Goal: Task Accomplishment & Management: Complete application form

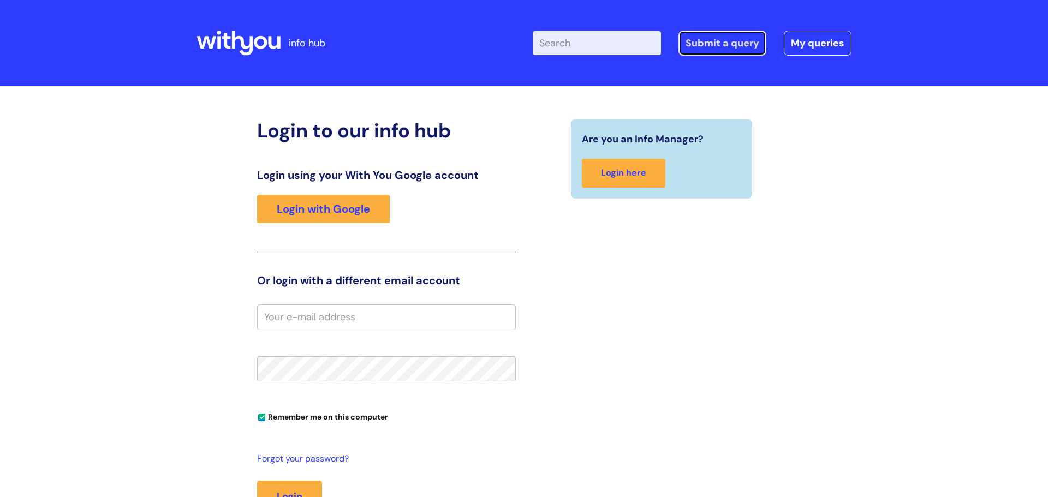
click at [718, 46] on link "Submit a query" at bounding box center [723, 43] width 88 height 25
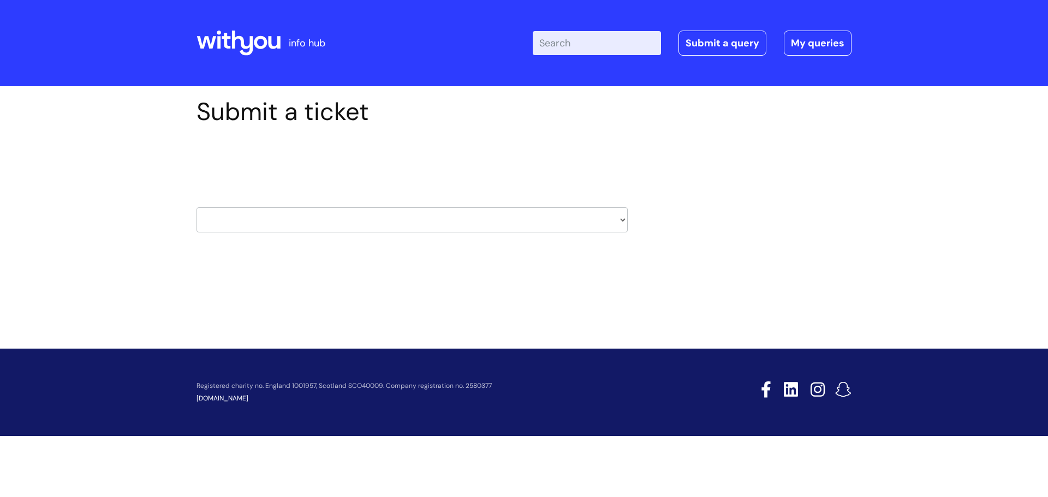
click at [623, 219] on select "HR / People IT and Support Clinical Drug Alerts Finance Accounts Data Support T…" at bounding box center [412, 219] width 431 height 25
select select "finance_accounts"
click at [197, 207] on select "HR / People IT and Support Clinical Drug Alerts Finance Accounts Data Support T…" at bounding box center [412, 219] width 431 height 25
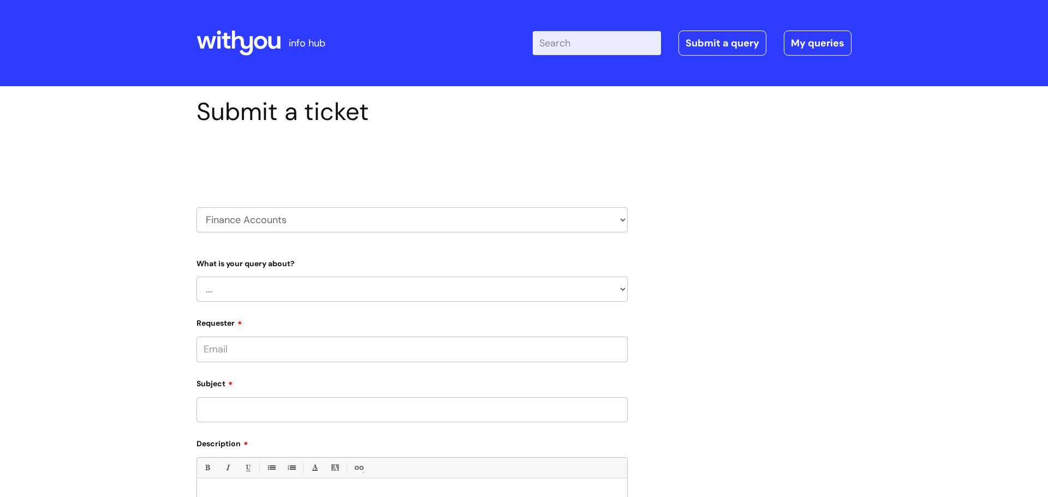
click at [624, 289] on select "... Finance Systems Finance Requests (inc. Expenses) Invoices Research" at bounding box center [412, 289] width 431 height 25
select select "Invoices"
click at [197, 277] on select "... Finance Systems Finance Requests (inc. Expenses) Invoices Research" at bounding box center [412, 289] width 431 height 25
click at [533, 343] on select "... Customer Invoice Supplier Invoices" at bounding box center [416, 345] width 423 height 25
click at [645, 346] on div "Submit a ticket Select issue type HR / People IT and Support Clinical Drug Aler…" at bounding box center [523, 408] width 671 height 623
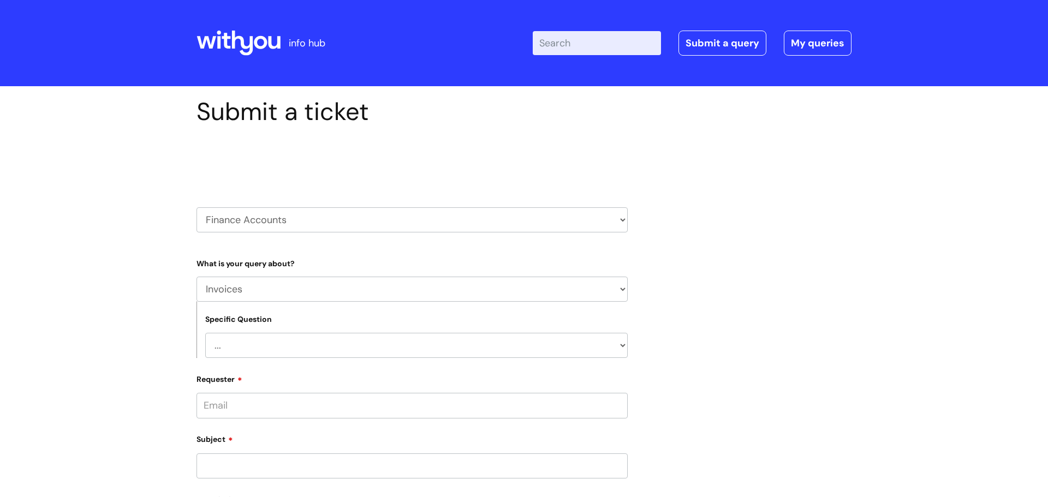
click at [549, 403] on input "Requester" at bounding box center [412, 405] width 431 height 25
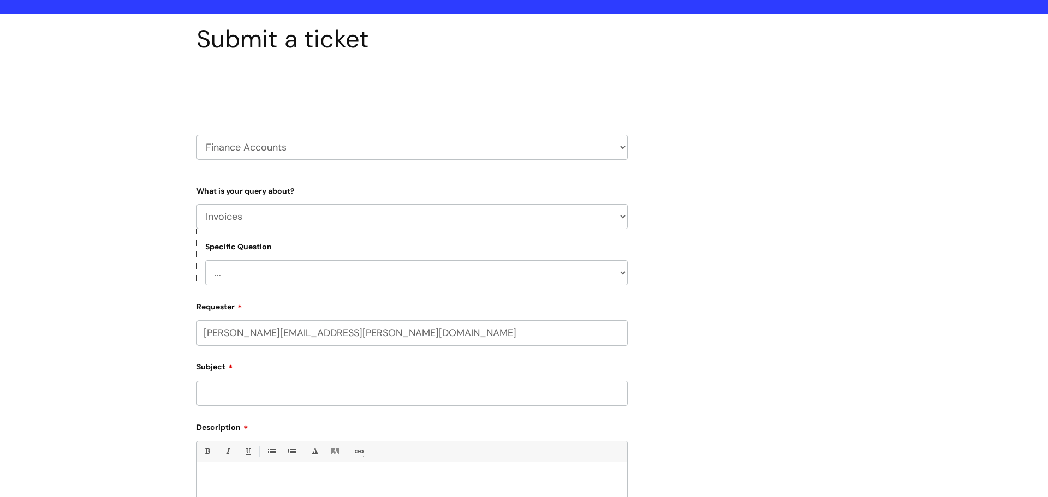
scroll to position [85, 0]
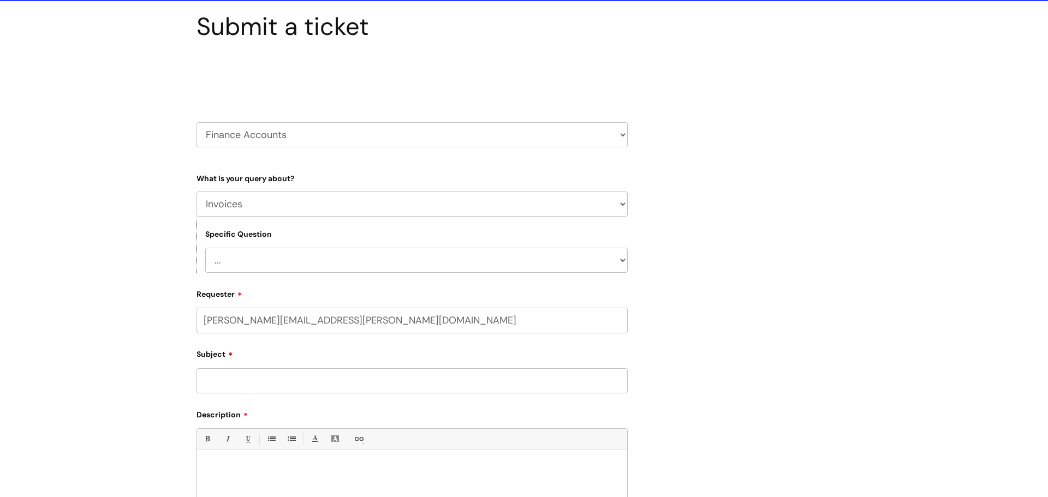
type input "donna.wood@wearewithyou.org.uk"
click at [291, 378] on div "Subject" at bounding box center [412, 374] width 431 height 49
type input "Standing Order"
click at [247, 371] on input "text" at bounding box center [412, 363] width 431 height 25
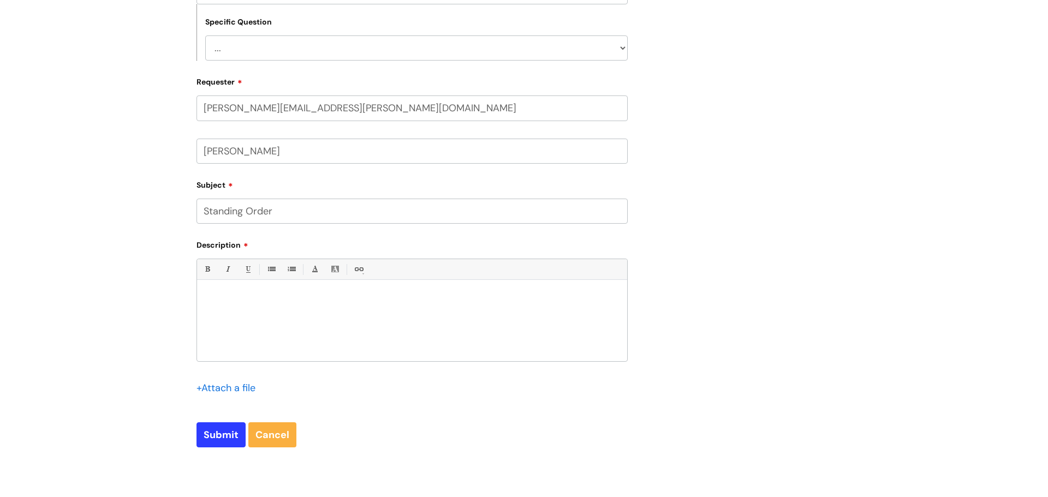
scroll to position [300, 0]
type input "Donna"
click at [264, 299] on p at bounding box center [412, 297] width 414 height 10
click at [372, 316] on p "Please can you check something for me," at bounding box center [412, 317] width 414 height 10
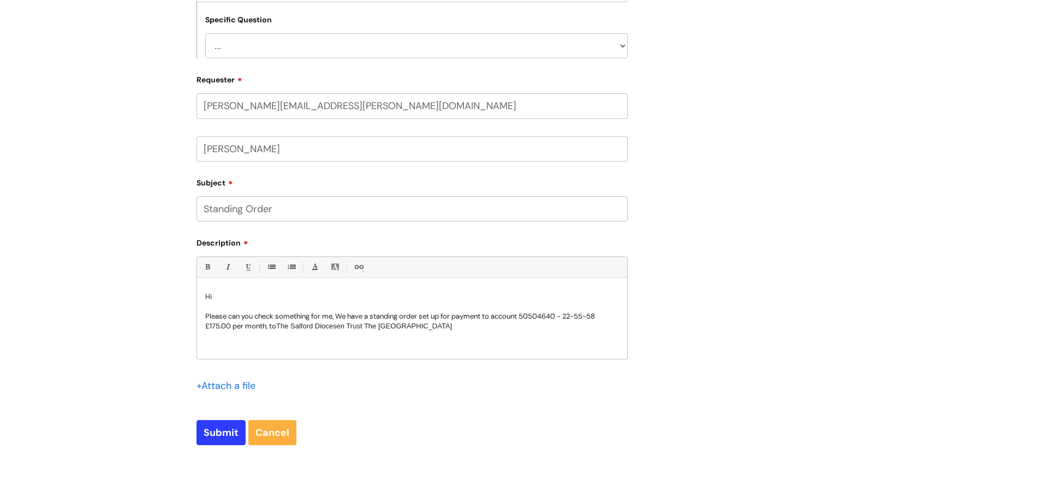
click at [468, 332] on div "Hi Please can you check something for me, We have a standing order set up for p…" at bounding box center [412, 321] width 430 height 75
click at [366, 327] on span "The Salford Diocesen Trust The Good Samaritan Parish. I can't find them on Exch…" at bounding box center [409, 331] width 408 height 18
click at [356, 342] on div "Hi Please can you check something for me, We have a standing order set up for p…" at bounding box center [412, 321] width 430 height 75
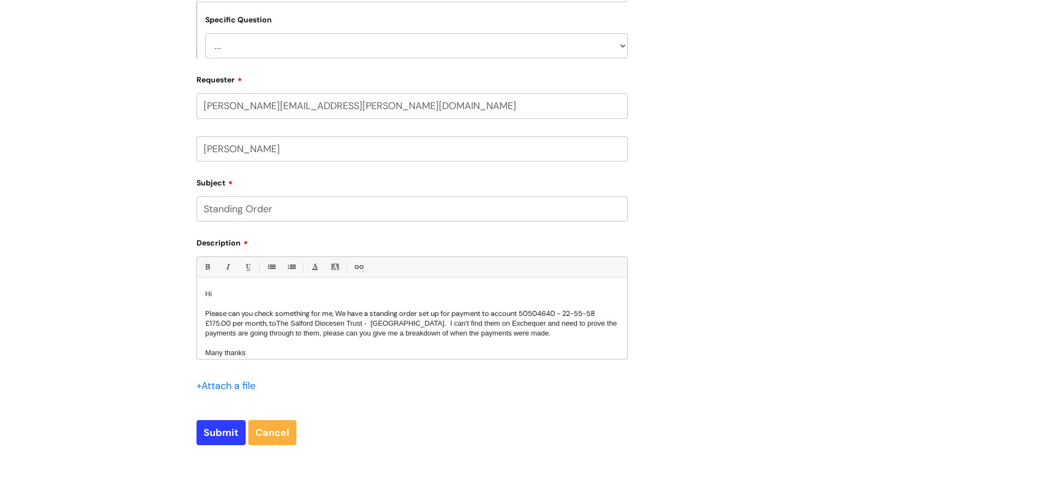
scroll to position [13, 0]
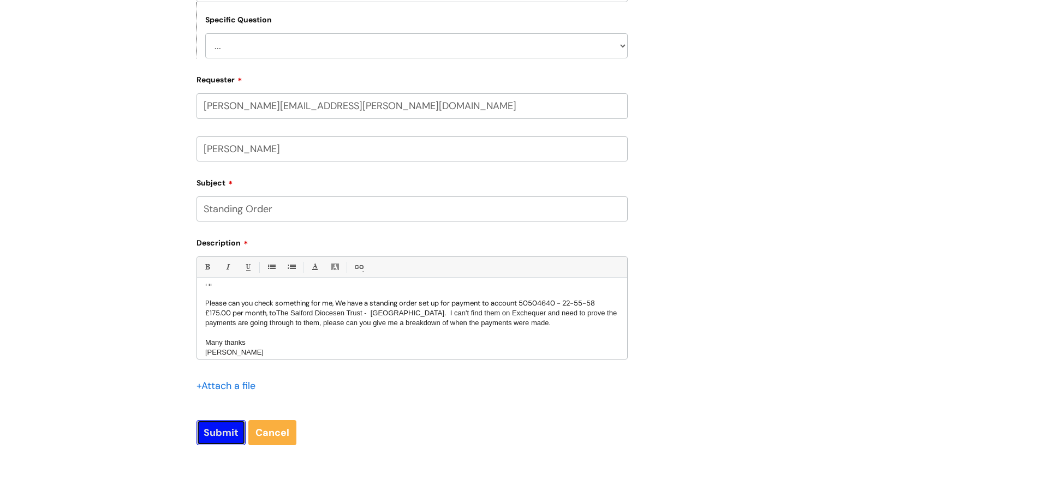
click at [211, 433] on input "Submit" at bounding box center [221, 432] width 49 height 25
type input "Please Wait..."
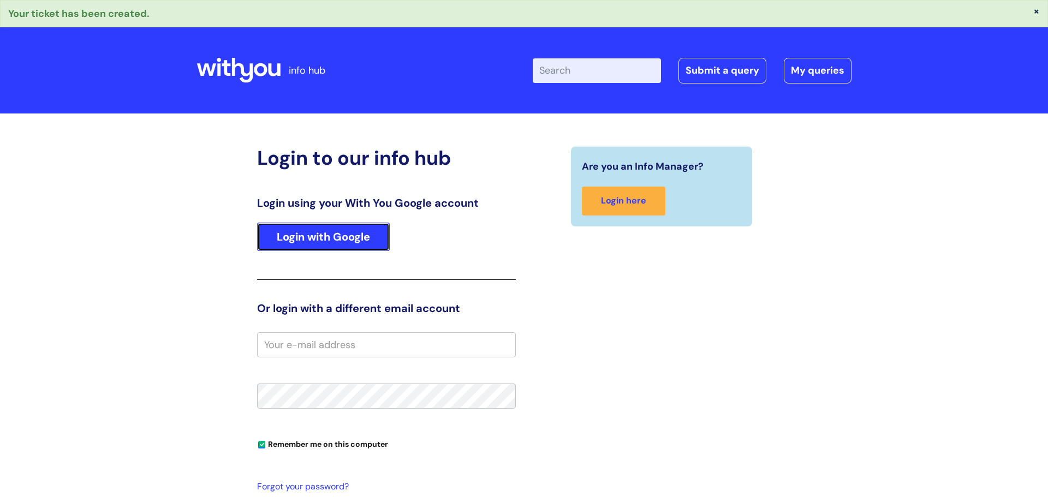
click at [381, 245] on link "Login with Google" at bounding box center [323, 237] width 133 height 28
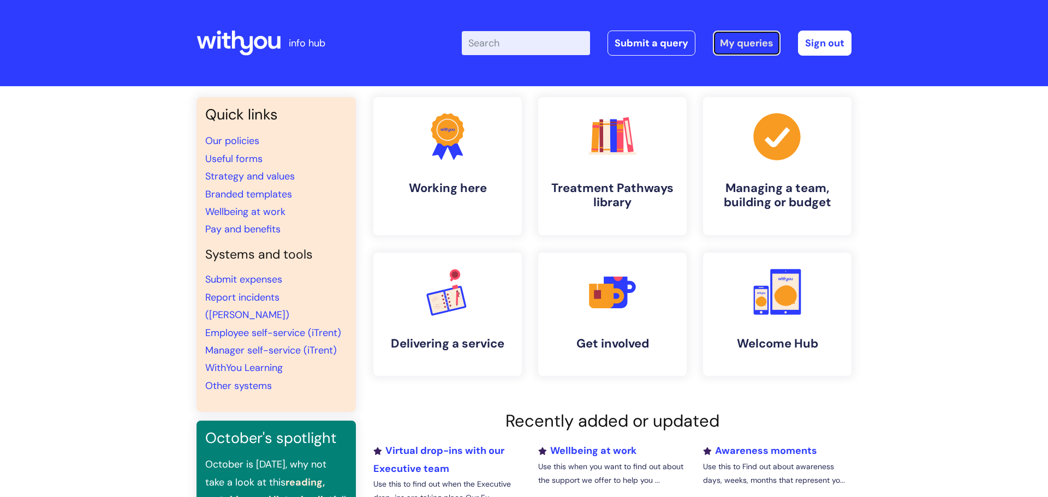
click at [743, 41] on link "My queries" at bounding box center [747, 43] width 68 height 25
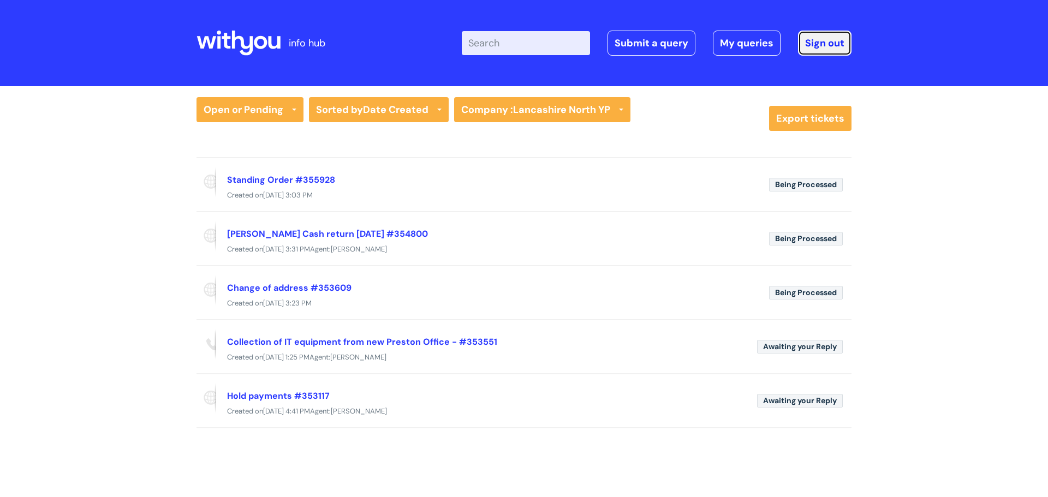
click at [836, 39] on link "Sign out" at bounding box center [824, 43] width 53 height 25
